Goal: Use online tool/utility: Utilize a website feature to perform a specific function

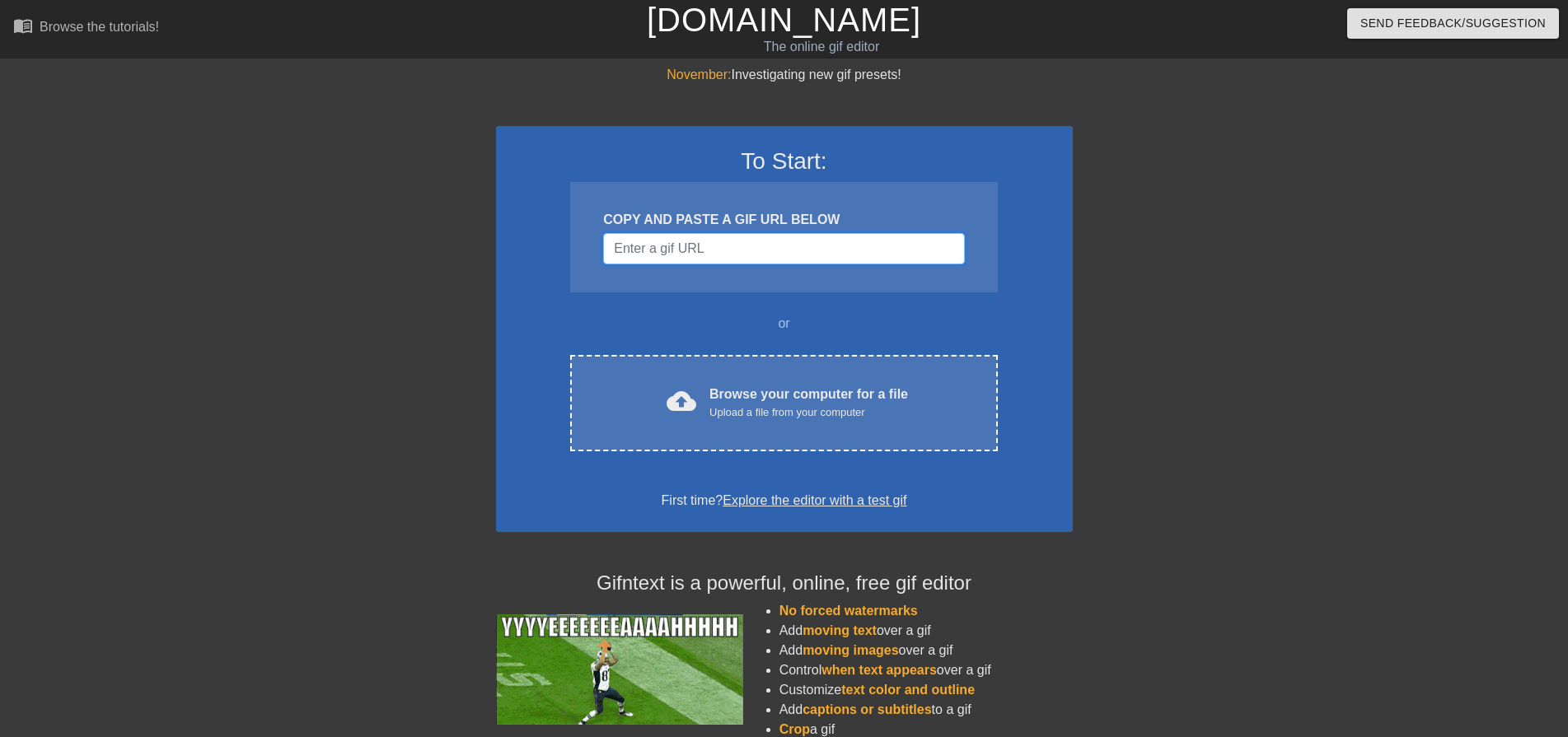
click at [648, 241] on input "Username" at bounding box center [783, 248] width 361 height 31
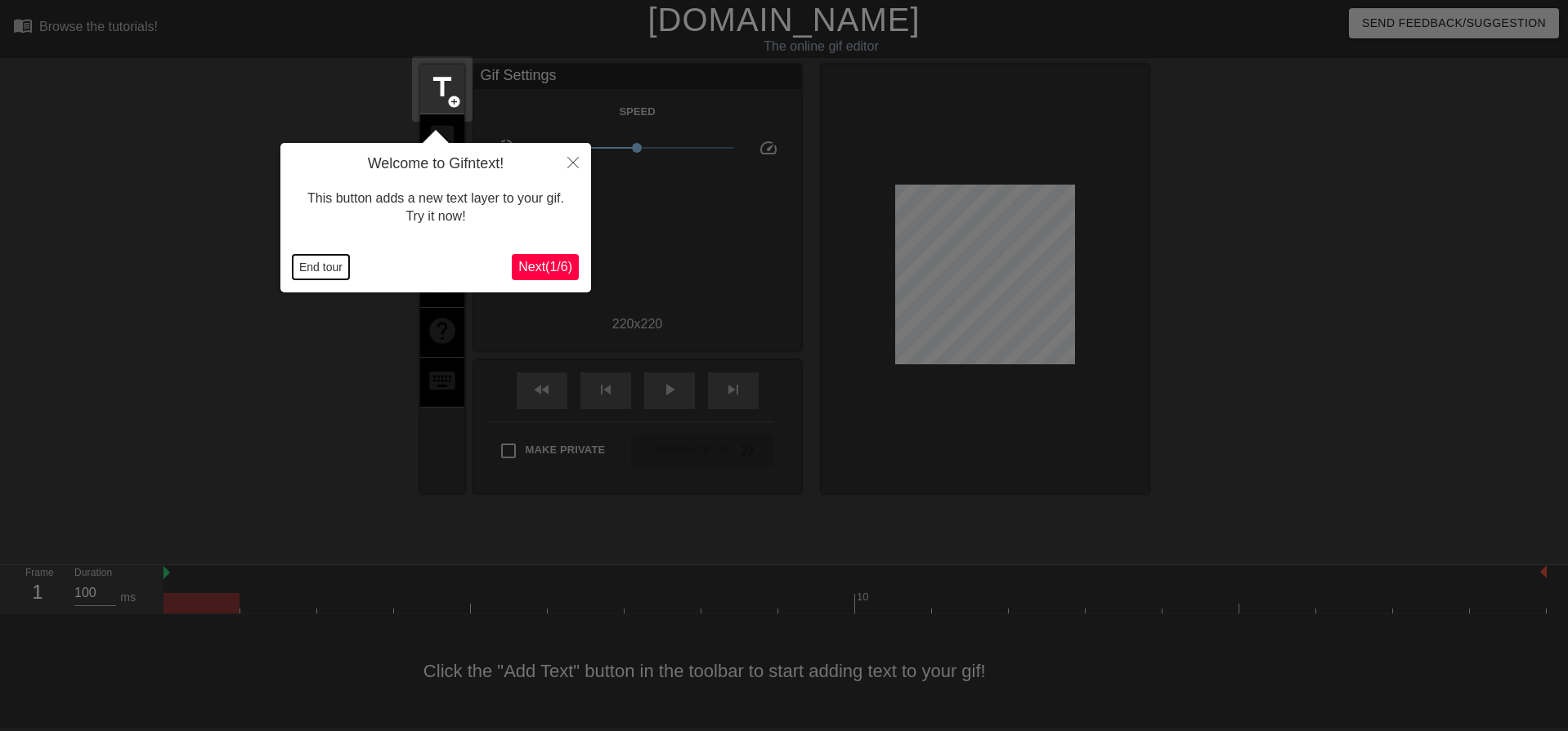
click at [344, 266] on button "End tour" at bounding box center [321, 267] width 57 height 24
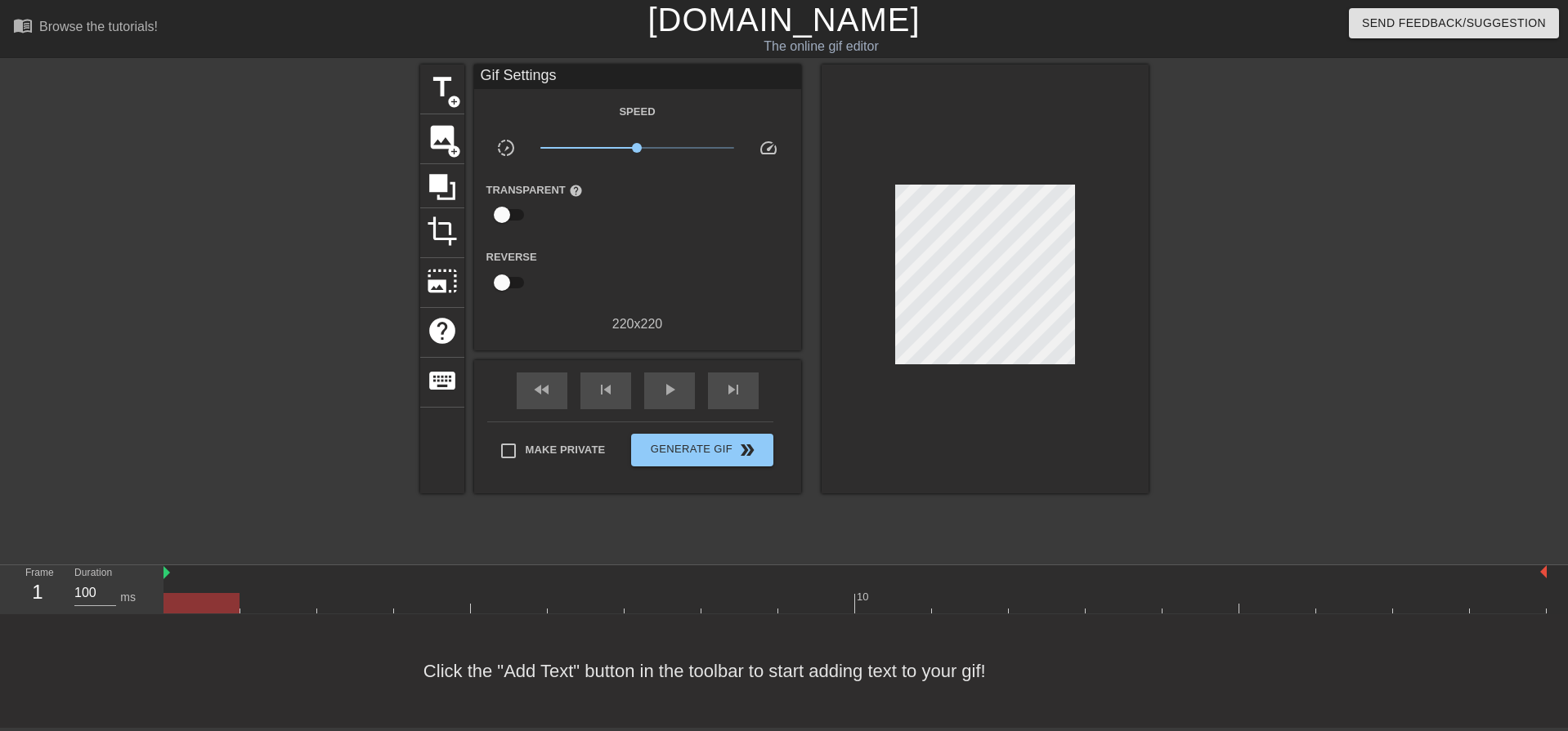
drag, startPoint x: 385, startPoint y: 596, endPoint x: 400, endPoint y: 601, distance: 15.8
click at [385, 596] on div at bounding box center [855, 604] width 1384 height 20
click at [556, 617] on div "Click the "Add Text" button in the toolbar to start adding text to your gif!" at bounding box center [784, 671] width 1568 height 113
click at [709, 618] on div "Click the "Add Text" button in the toolbar to start adding text to your gif!" at bounding box center [784, 671] width 1568 height 113
click at [792, 602] on div at bounding box center [855, 604] width 1384 height 20
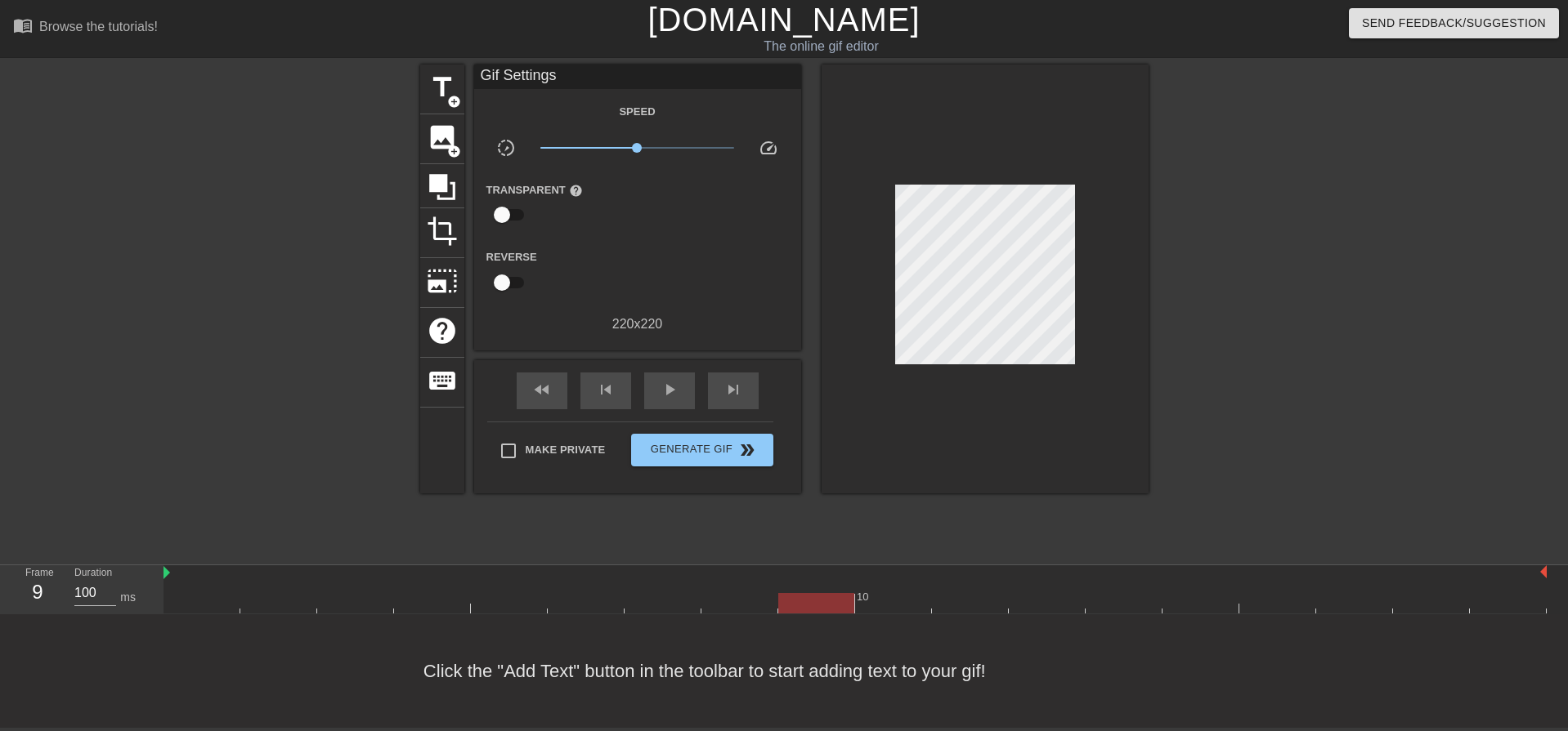
click at [892, 602] on div at bounding box center [855, 604] width 1384 height 20
click at [846, 596] on div at bounding box center [855, 604] width 1384 height 20
click at [1319, 275] on div at bounding box center [1292, 309] width 246 height 490
click at [436, 139] on span "image" at bounding box center [442, 137] width 31 height 31
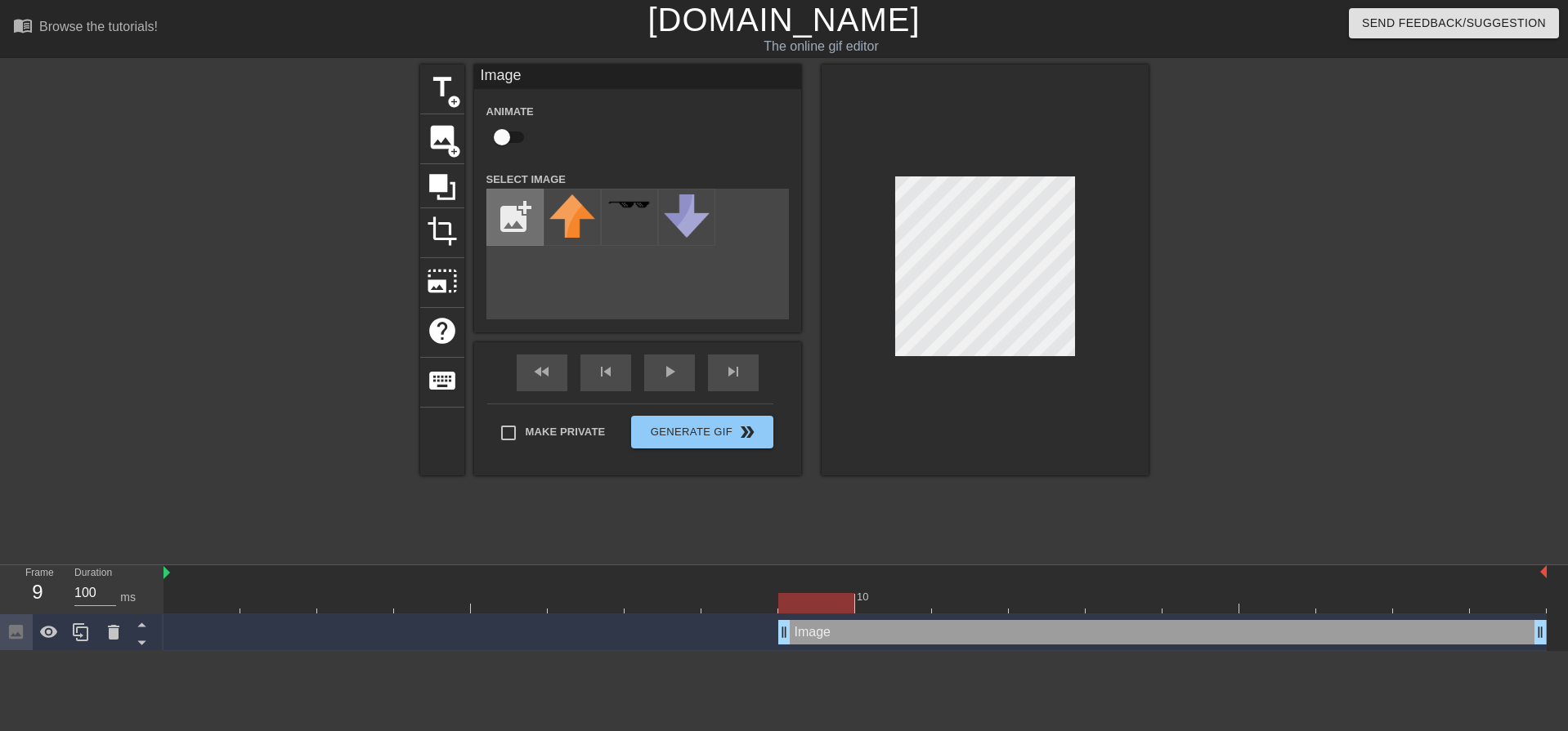
click at [488, 210] on input "file" at bounding box center [516, 218] width 56 height 56
type input "C:\fakepath\New Project.png"
click at [570, 225] on img at bounding box center [572, 219] width 46 height 48
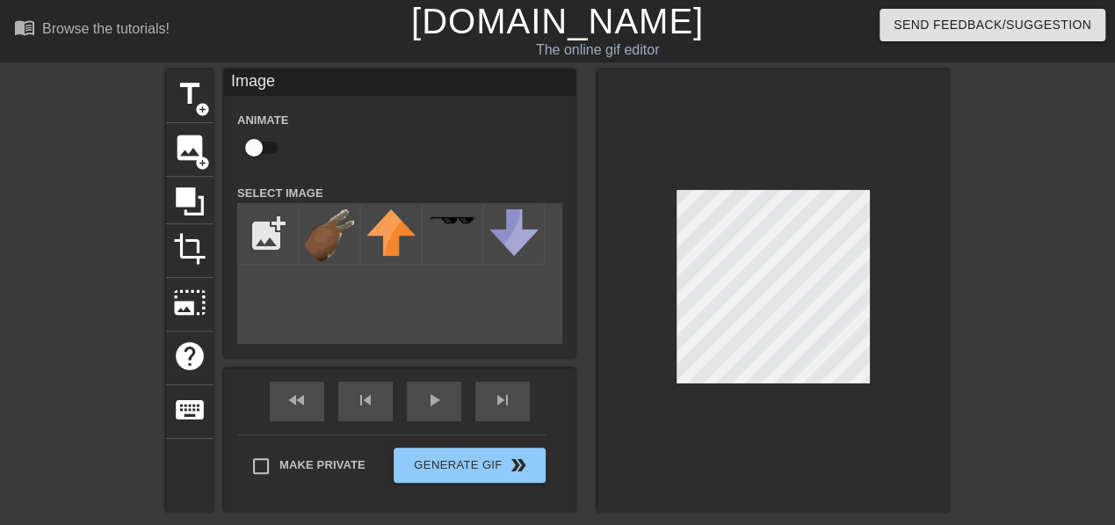
click at [1009, 335] on div at bounding box center [1102, 332] width 264 height 527
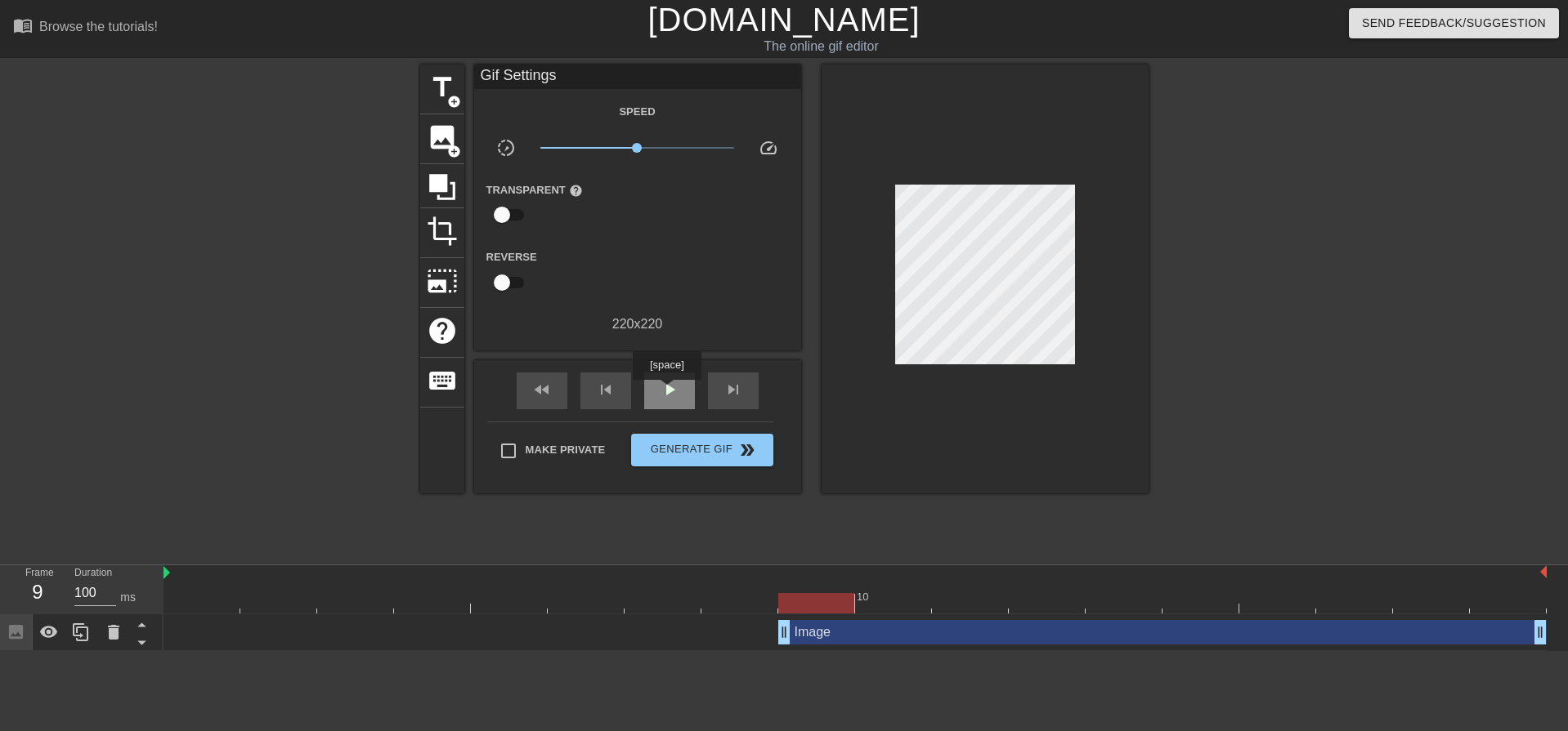
click at [666, 392] on span "play_arrow" at bounding box center [669, 390] width 20 height 20
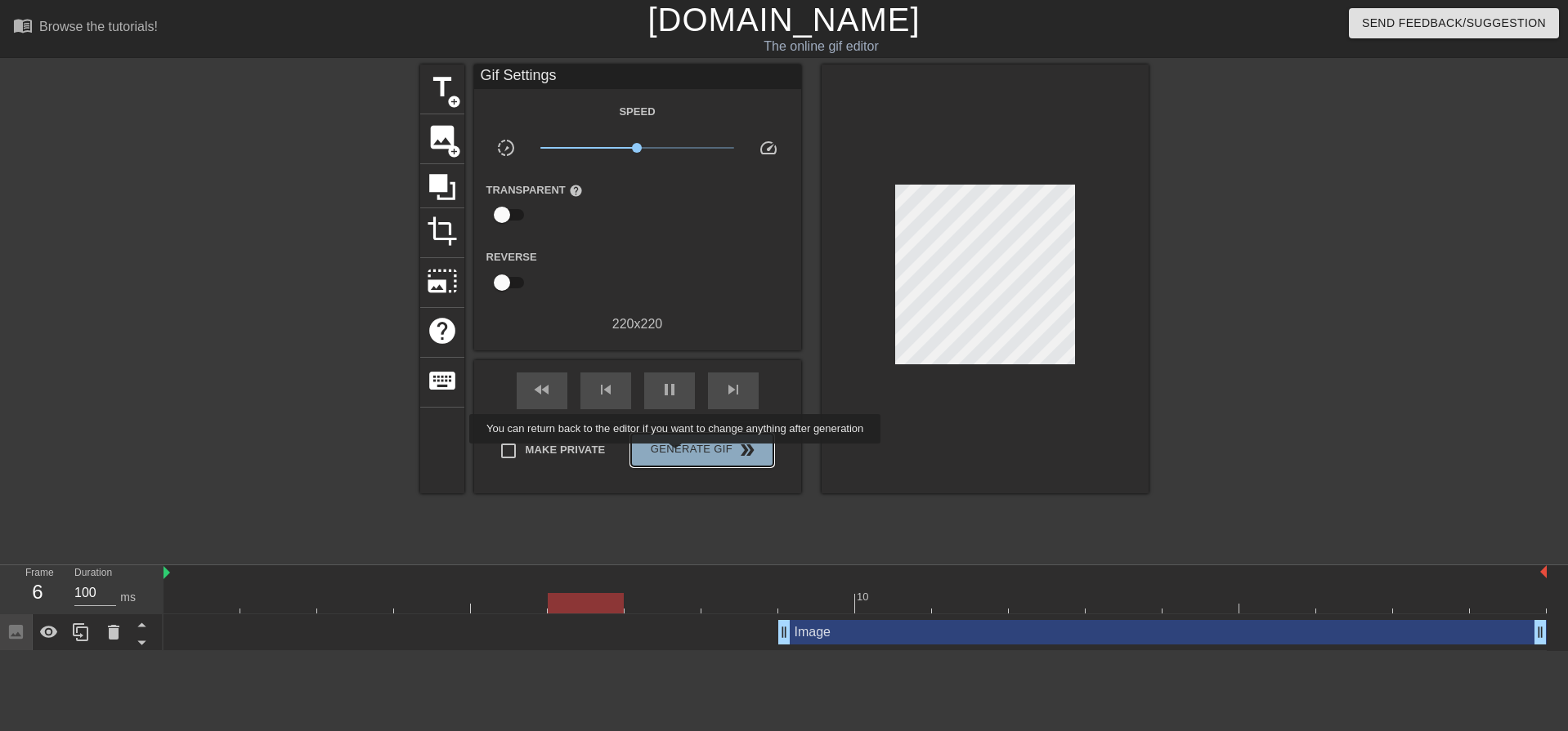
click at [677, 455] on span "Generate Gif double_arrow" at bounding box center [702, 450] width 128 height 20
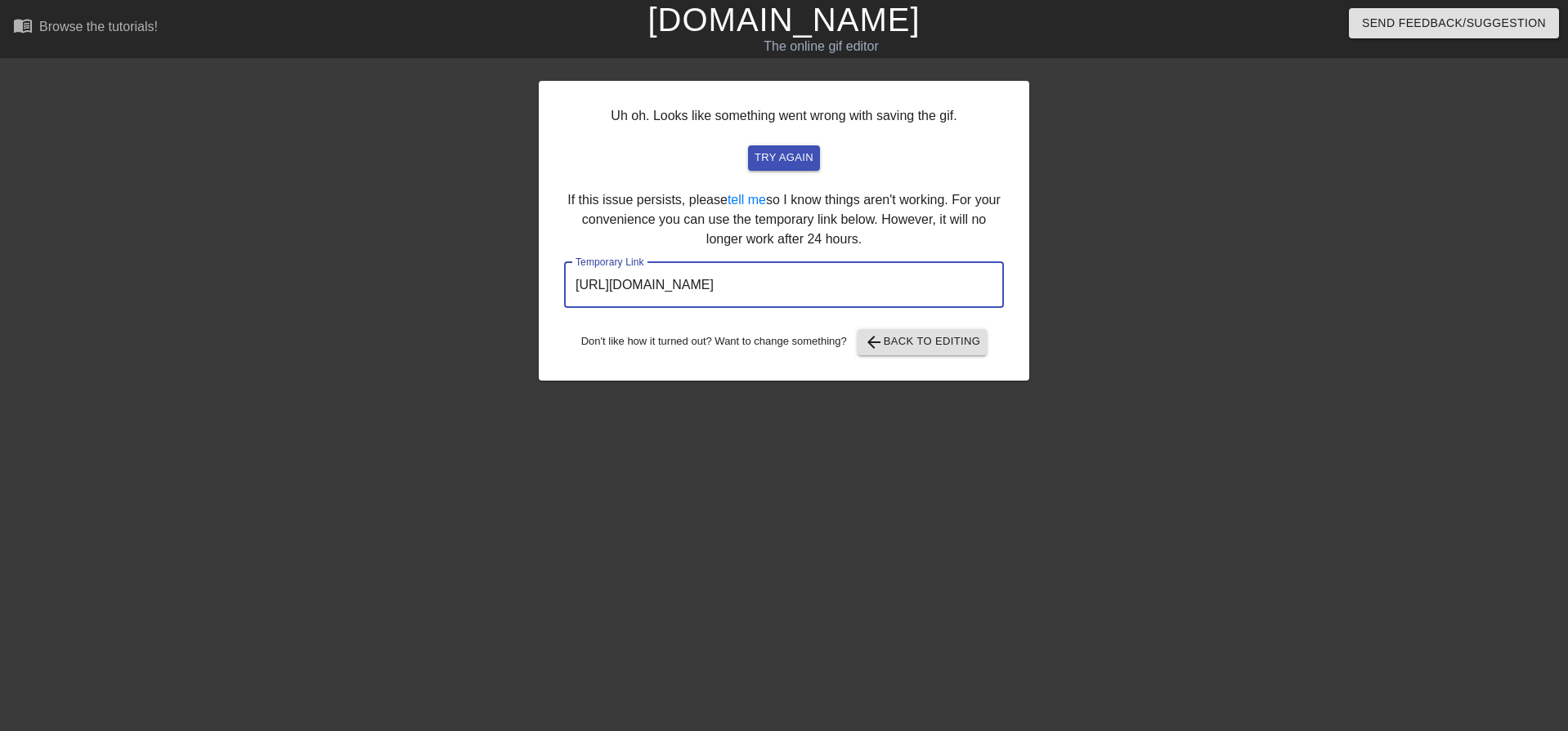
drag, startPoint x: 920, startPoint y: 291, endPoint x: 543, endPoint y: 290, distance: 377.0
click at [543, 290] on div "Uh oh. Looks like something went wrong with saving the gif. try again If this i…" at bounding box center [784, 231] width 490 height 299
drag, startPoint x: 807, startPoint y: 89, endPoint x: 760, endPoint y: 96, distance: 47.5
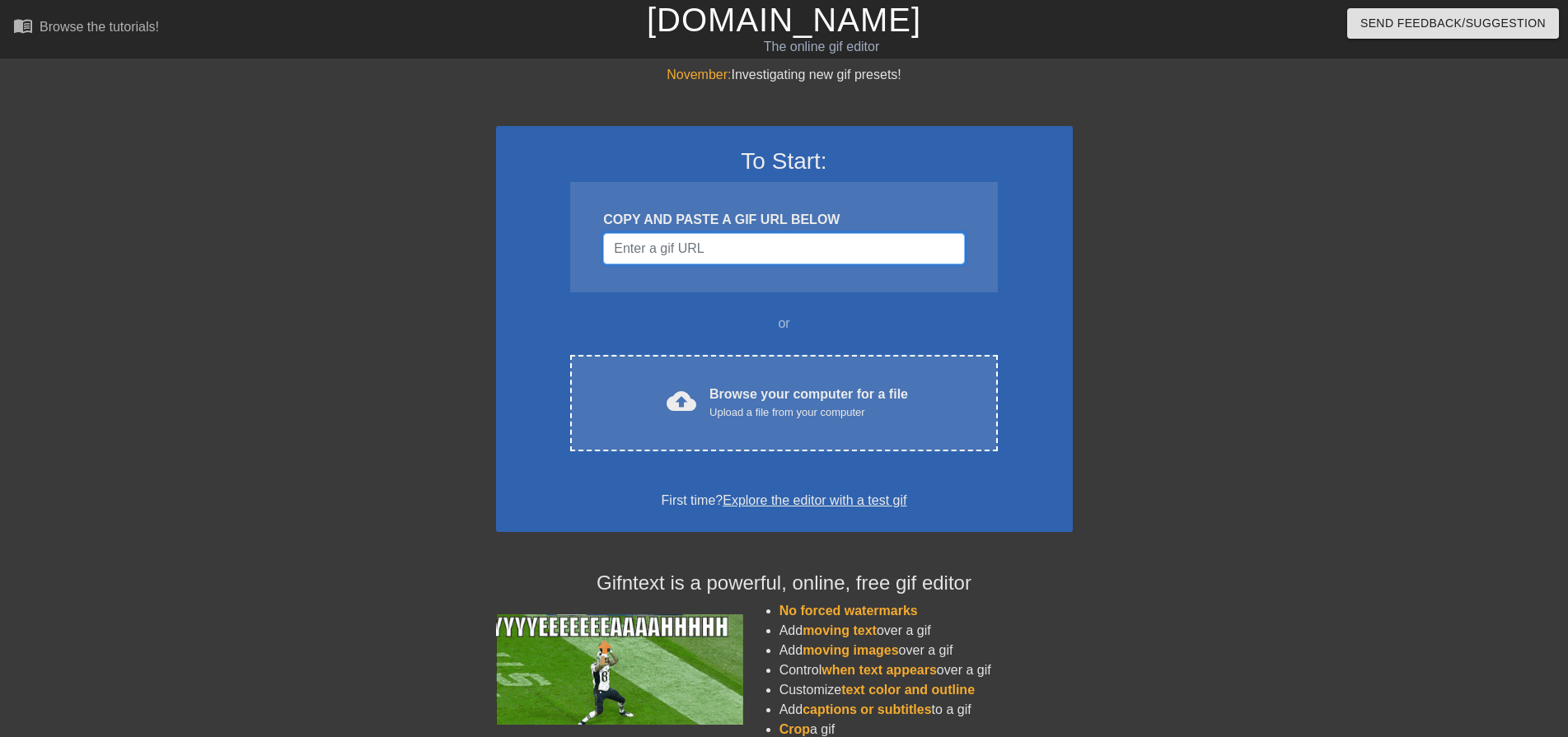
click at [691, 254] on input "Username" at bounding box center [783, 248] width 361 height 31
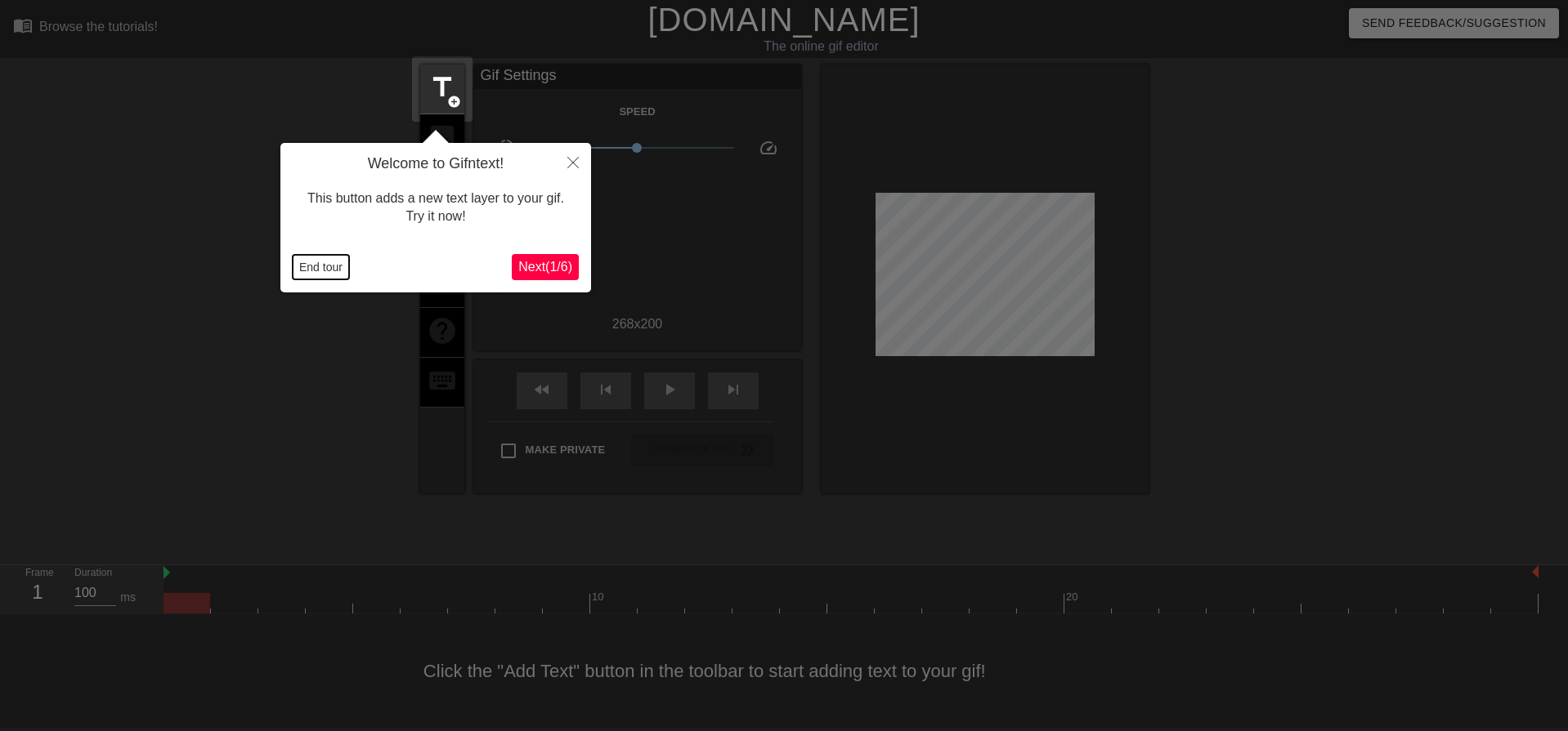
click at [312, 256] on button "End tour" at bounding box center [321, 267] width 57 height 24
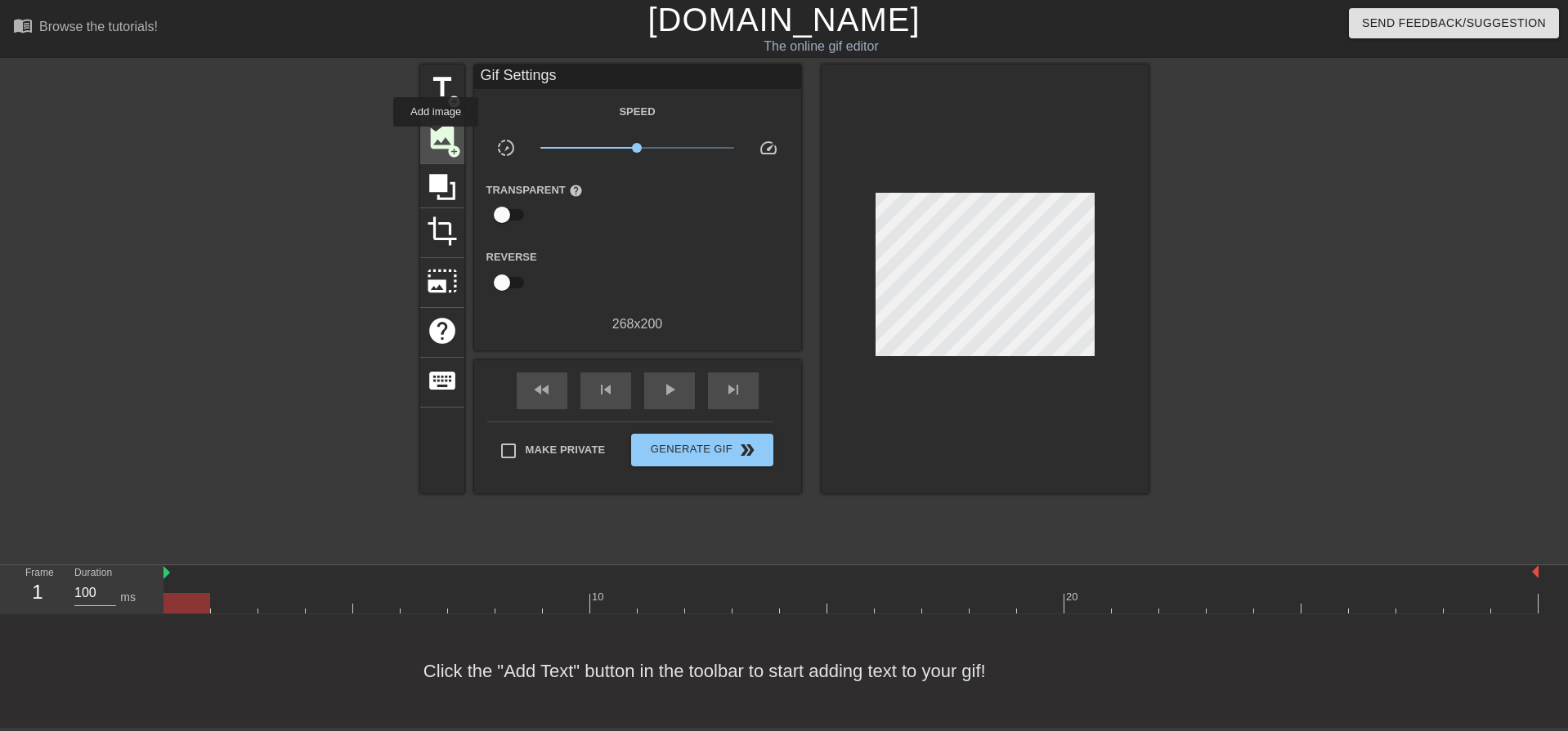
click at [436, 139] on span "image" at bounding box center [442, 137] width 31 height 31
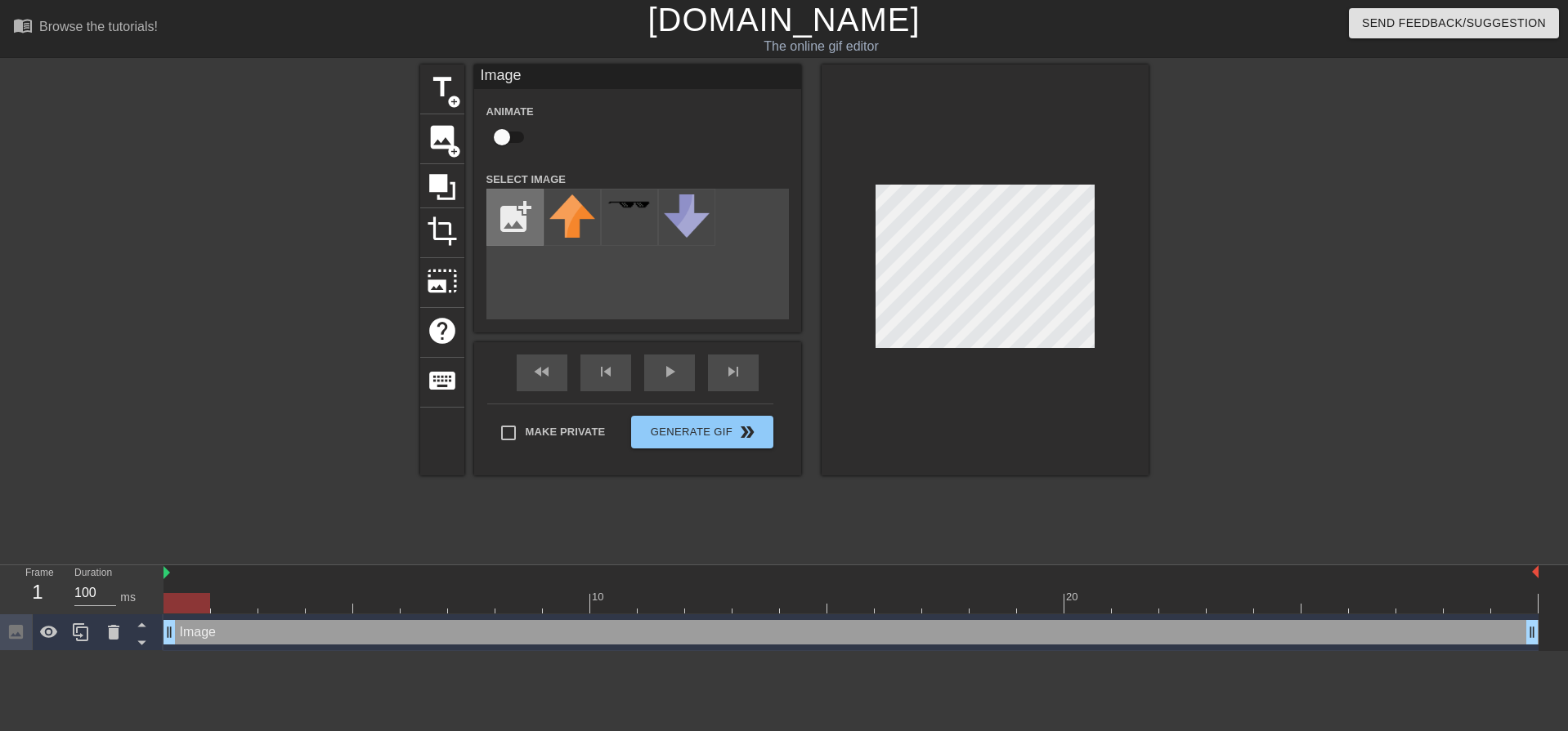
click at [524, 217] on input "file" at bounding box center [516, 218] width 56 height 56
type input "C:\fakepath\New Project (1).png"
click at [573, 219] on img at bounding box center [572, 221] width 46 height 54
click at [572, 226] on img at bounding box center [572, 221] width 46 height 54
click at [1233, 273] on div at bounding box center [1292, 309] width 246 height 490
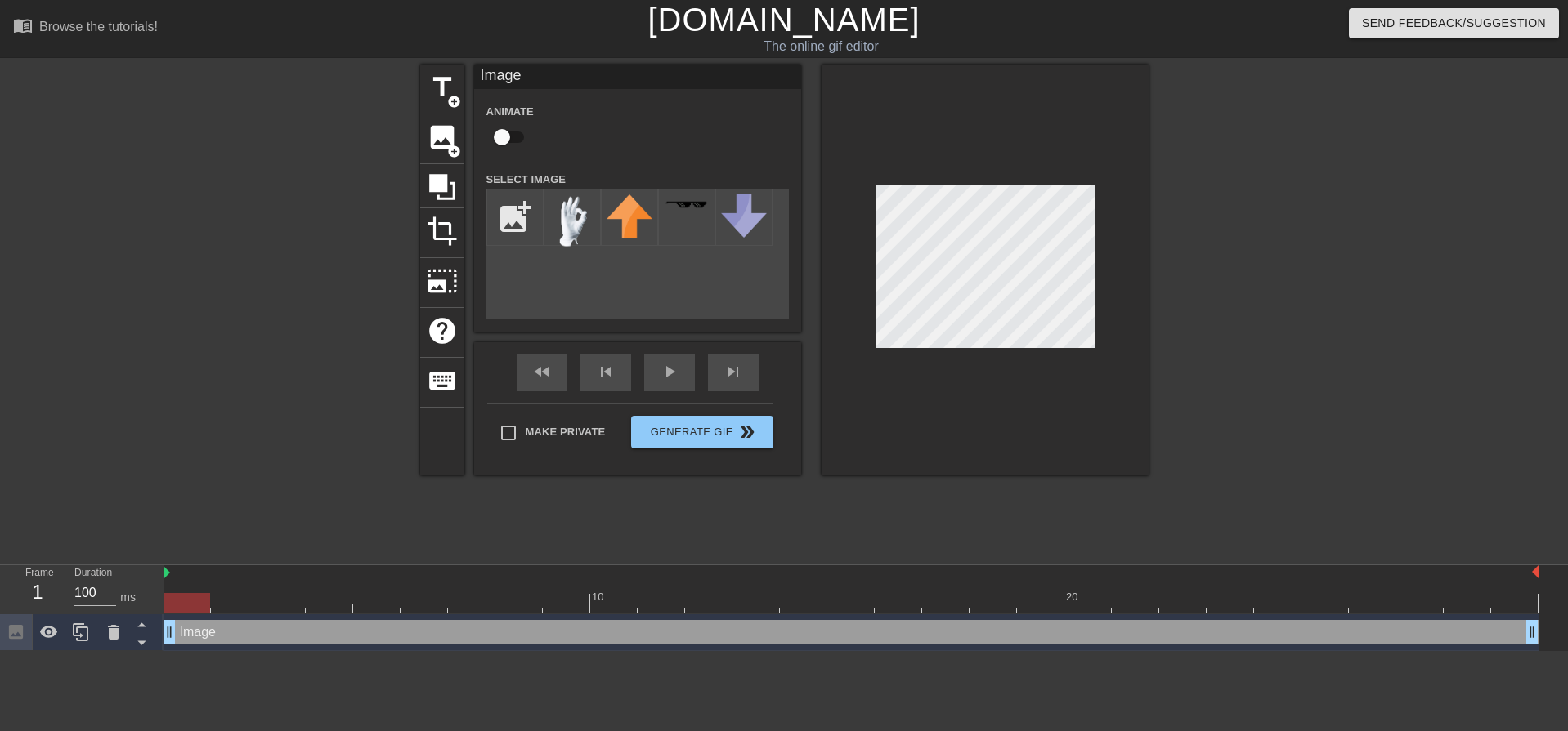
click at [1326, 226] on div at bounding box center [1292, 309] width 246 height 490
click at [1272, 272] on div at bounding box center [1292, 309] width 246 height 490
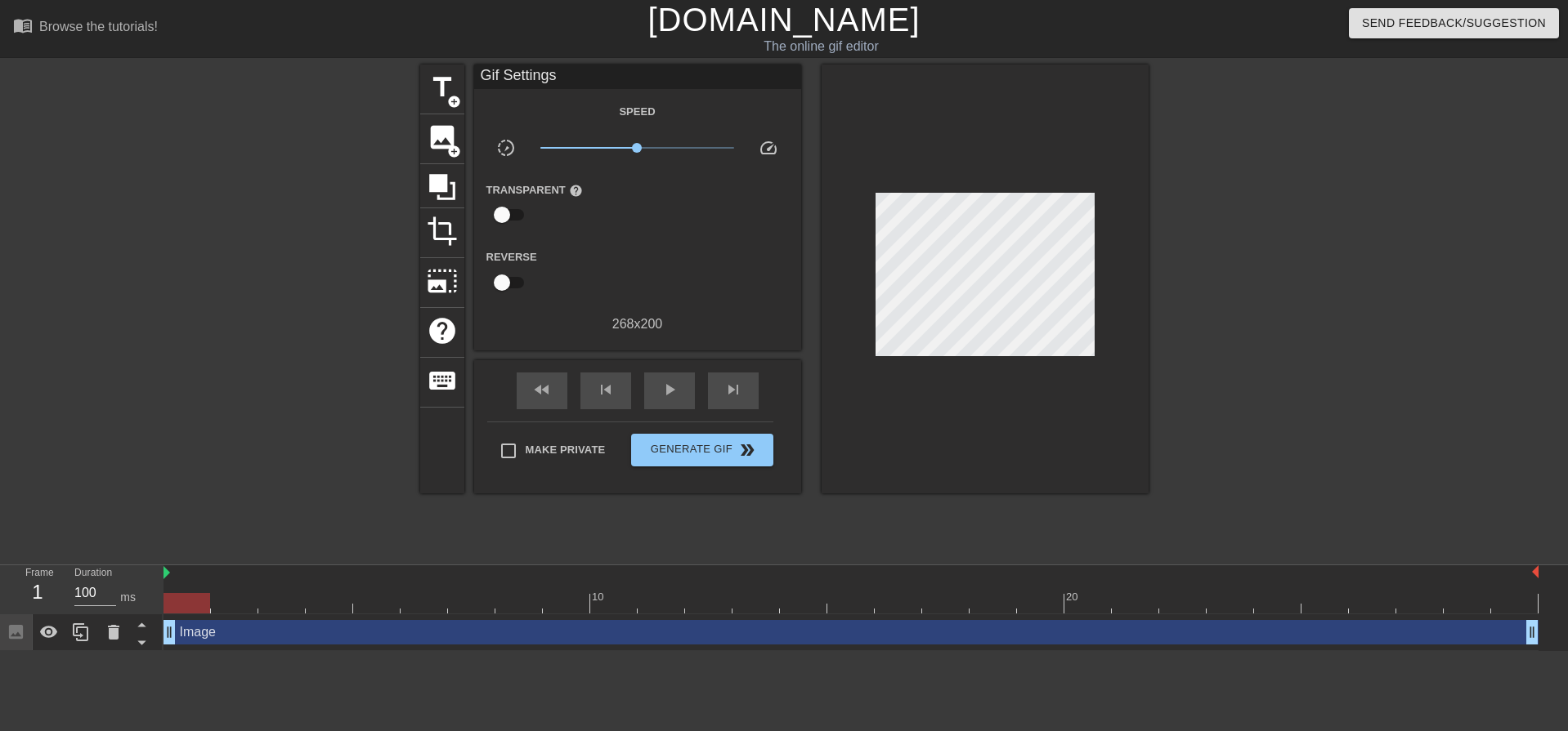
click at [198, 592] on div at bounding box center [187, 592] width 47 height 20
drag, startPoint x: 208, startPoint y: 598, endPoint x: 1511, endPoint y: 618, distance: 1303.2
click at [1511, 618] on div "10 20 Image drag_handle drag_handle" at bounding box center [866, 608] width 1405 height 86
click at [1307, 243] on div at bounding box center [1292, 309] width 246 height 490
